Goal: Book appointment/travel/reservation

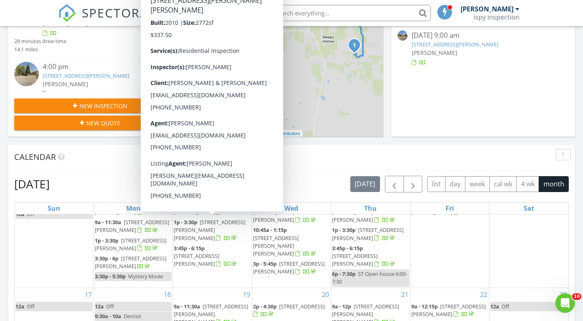
scroll to position [219, 0]
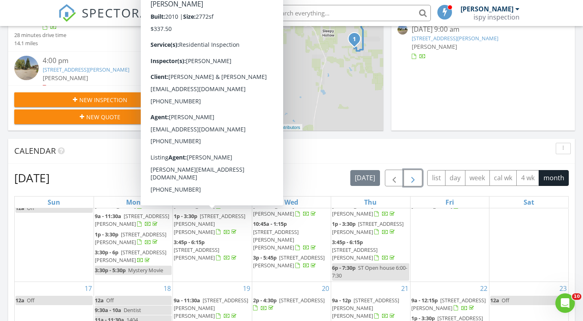
click at [414, 177] on span "button" at bounding box center [413, 178] width 10 height 10
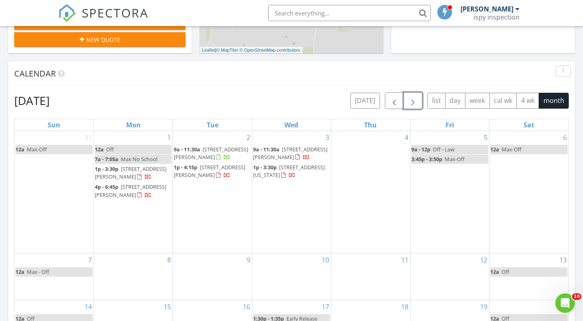
scroll to position [302, 0]
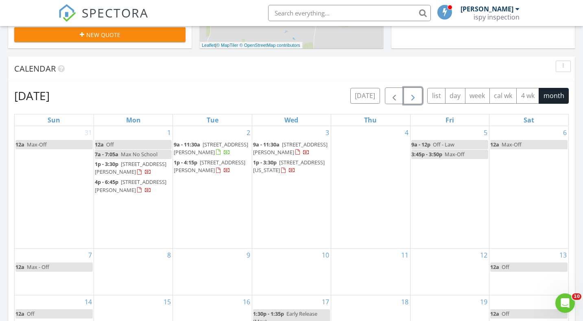
click at [152, 274] on div "8" at bounding box center [133, 272] width 79 height 46
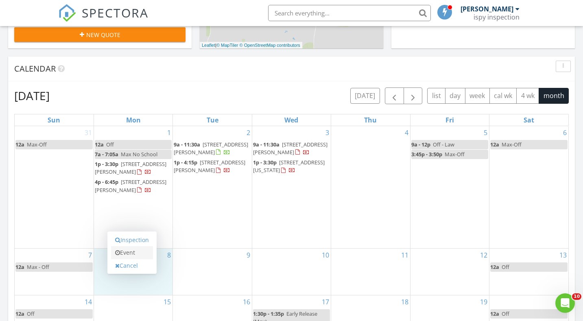
click at [144, 252] on link "Event" at bounding box center [132, 252] width 42 height 13
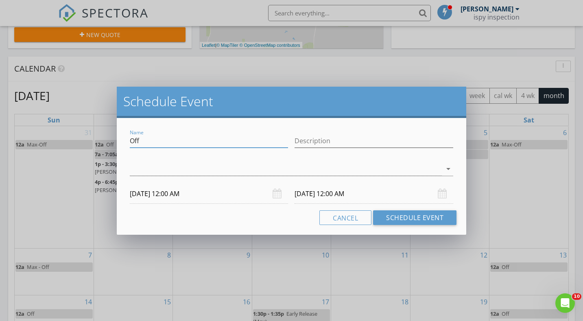
drag, startPoint x: 147, startPoint y: 140, endPoint x: 114, endPoint y: 138, distance: 33.0
click at [114, 138] on div "Schedule Event Name Off Description arrow_drop_down [DATE] 12:00 AM [DATE] 12:0…" at bounding box center [291, 160] width 583 height 321
type input "[PERSON_NAME]"
click at [127, 165] on div "check_box_outline_blank [PERSON_NAME] arrow_drop_down" at bounding box center [292, 170] width 331 height 28
click at [137, 168] on div at bounding box center [286, 168] width 313 height 13
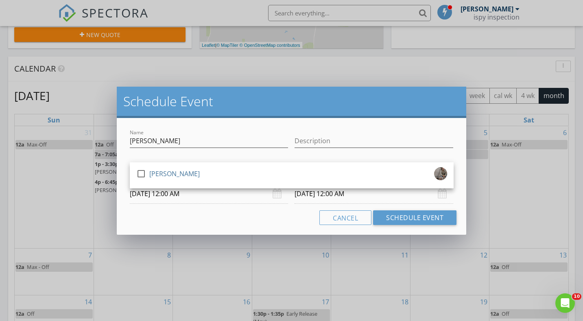
click at [137, 168] on div at bounding box center [141, 174] width 14 height 14
click at [159, 193] on input "[DATE] 12:00 AM" at bounding box center [209, 194] width 159 height 20
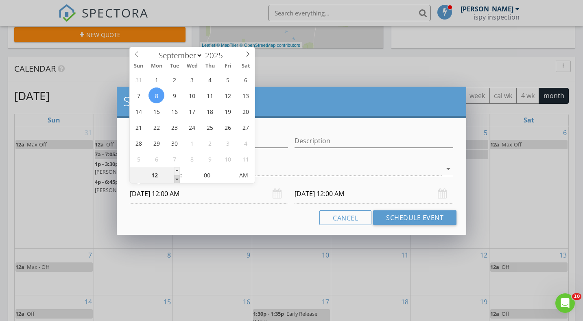
type input "11"
type input "[DATE] 11:00 PM"
click at [178, 178] on span at bounding box center [177, 179] width 6 height 8
type input "10"
type input "[DATE] 10:00 PM"
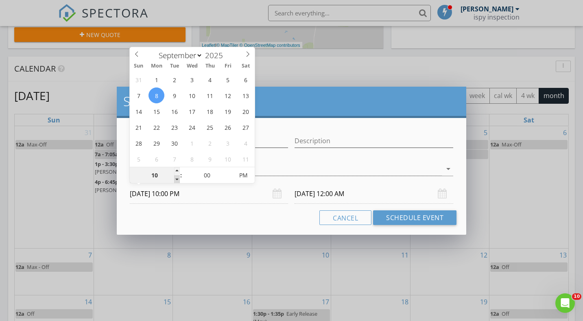
click at [178, 178] on span at bounding box center [177, 179] width 6 height 8
type input "09"
type input "[DATE] 9:00 PM"
click at [178, 178] on span at bounding box center [177, 179] width 6 height 8
type input "[DATE] 9:00 PM"
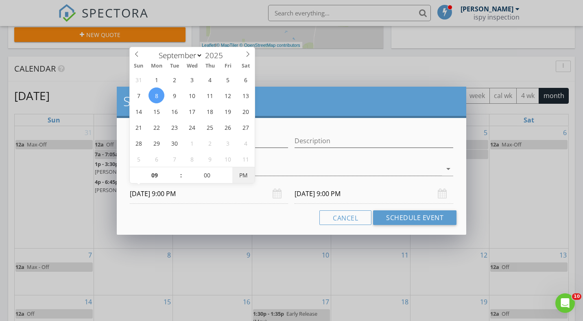
type input "[DATE] 9:00 AM"
click at [242, 175] on span "PM" at bounding box center [243, 175] width 22 height 16
click at [307, 195] on input "[DATE] 9:00 AM" at bounding box center [374, 194] width 159 height 20
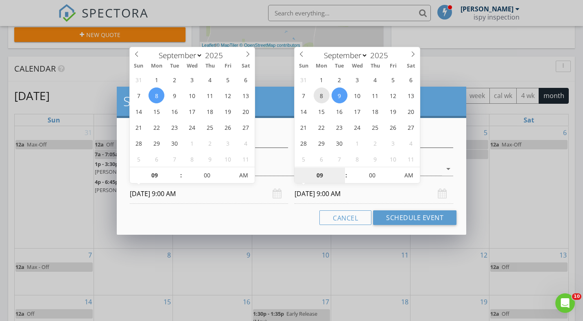
type input "[DATE] 9:00 AM"
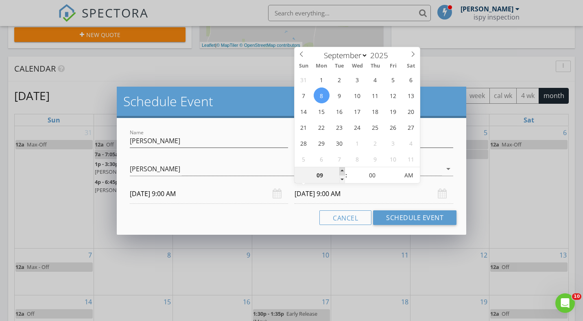
type input "10"
type input "[DATE] 10:00 AM"
click at [343, 170] on span at bounding box center [343, 171] width 6 height 8
type input "11"
type input "[DATE] 11:00 AM"
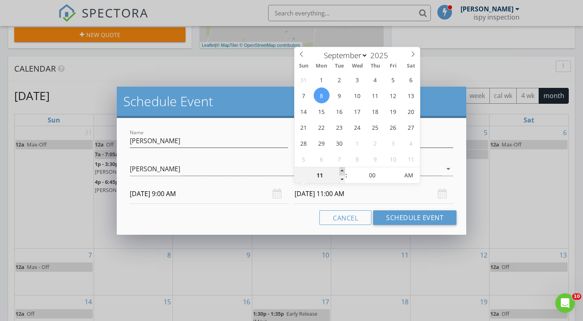
click at [343, 170] on span at bounding box center [343, 171] width 6 height 8
type input "12"
type input "[DATE] 12:00 PM"
click at [343, 170] on span at bounding box center [343, 171] width 6 height 8
type input "01"
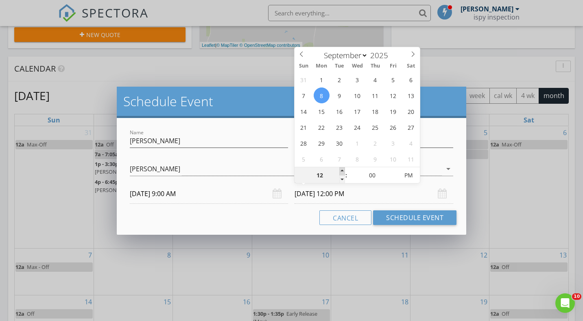
type input "[DATE] 1:00 PM"
click at [343, 170] on span at bounding box center [343, 171] width 6 height 8
type input "12"
type input "[DATE] 12:00 PM"
click at [343, 179] on span at bounding box center [343, 179] width 6 height 8
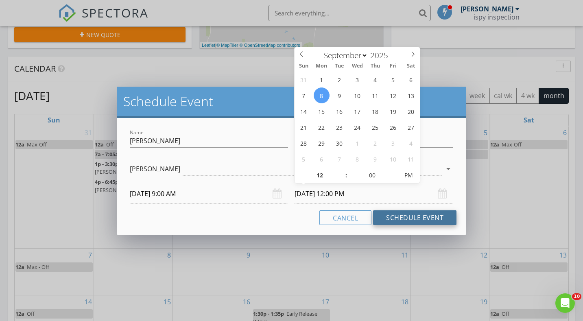
click at [412, 219] on button "Schedule Event" at bounding box center [414, 218] width 83 height 15
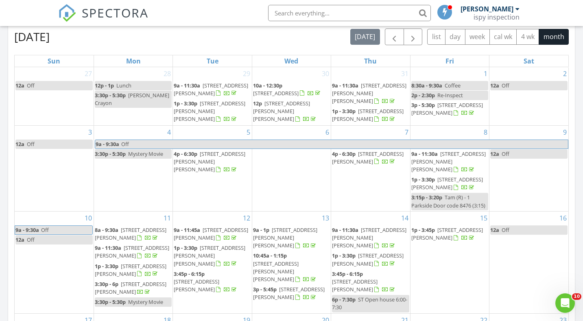
scroll to position [158, 0]
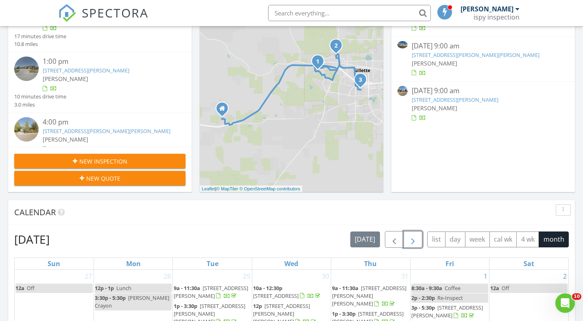
click at [412, 238] on span "button" at bounding box center [413, 240] width 10 height 10
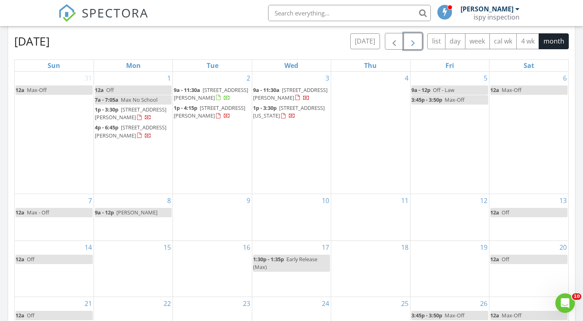
scroll to position [357, 0]
